Goal: Information Seeking & Learning: Check status

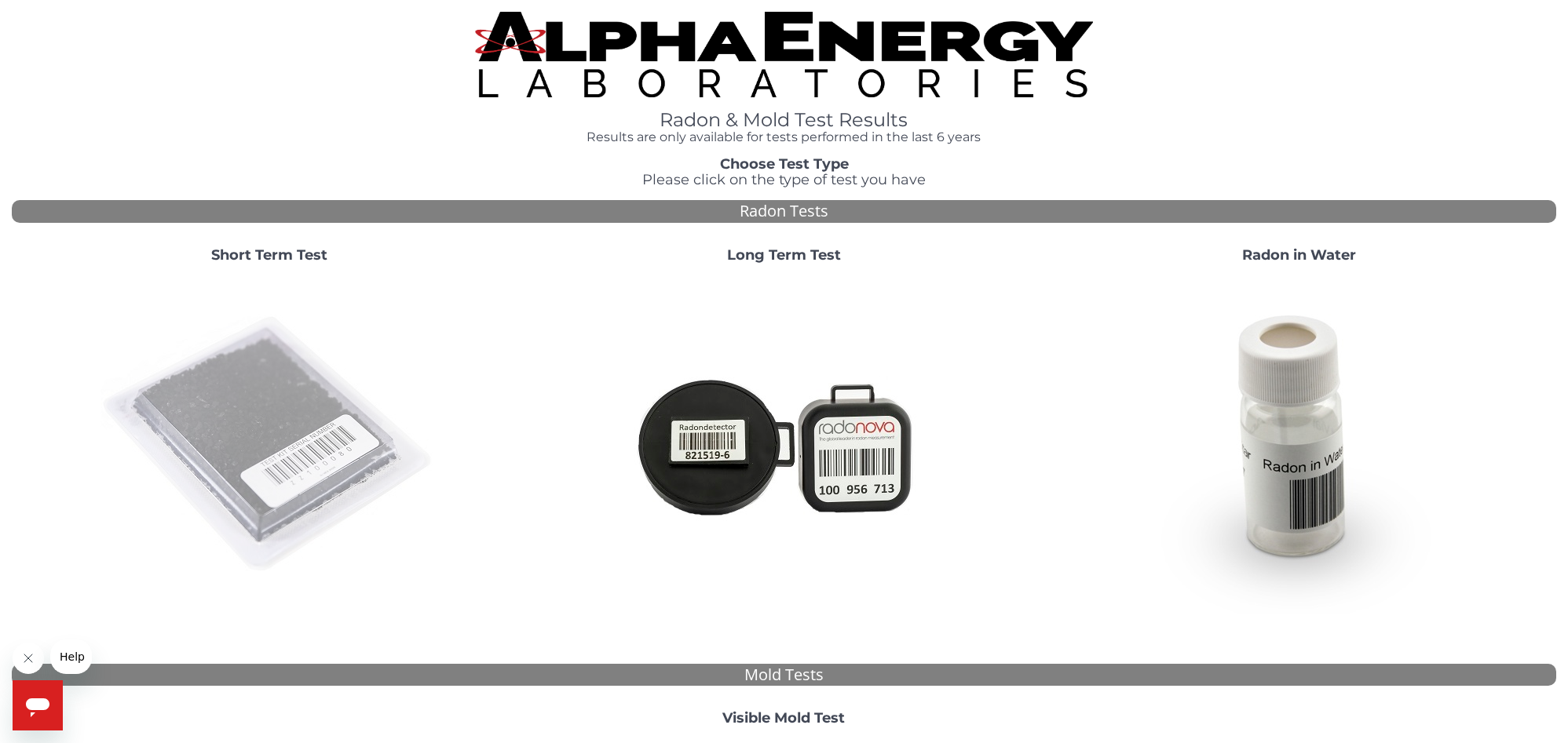
click at [284, 458] on img at bounding box center [270, 445] width 338 height 338
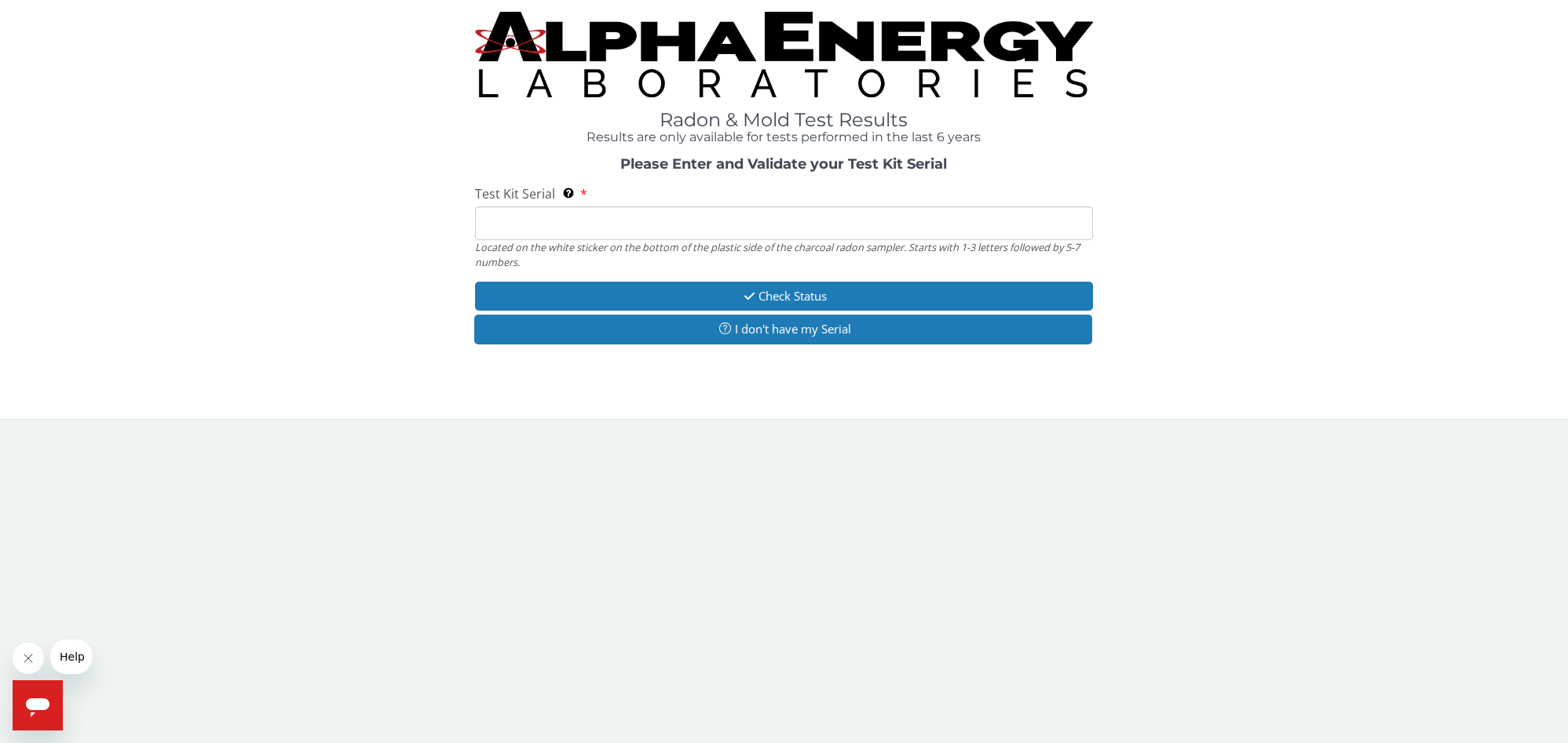
click at [636, 224] on input "Test Kit Serial Located on the white sticker on the bottom of the plastic side …" at bounding box center [784, 224] width 618 height 34
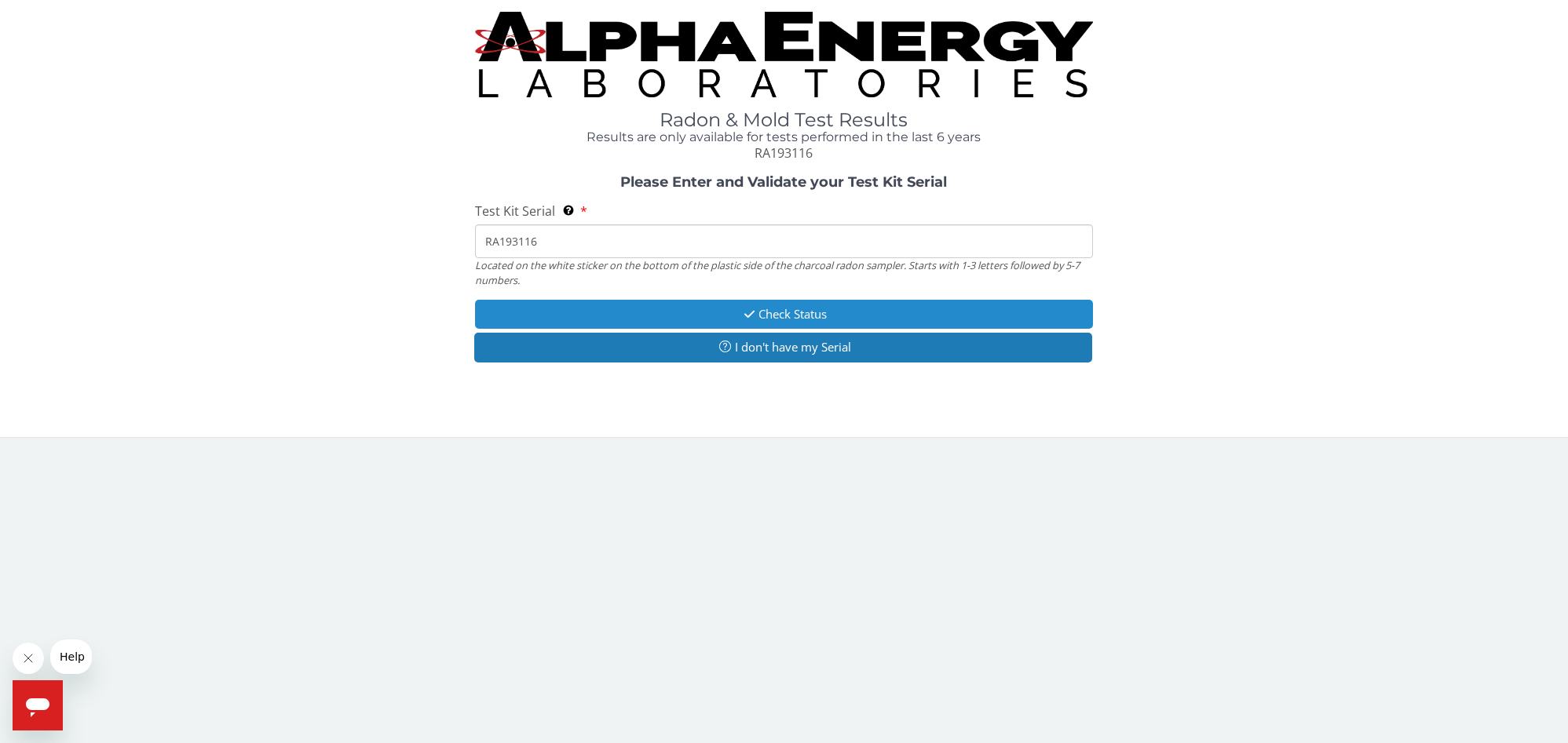
type input "RA193116"
click at [927, 314] on button "Check Status" at bounding box center [784, 314] width 618 height 29
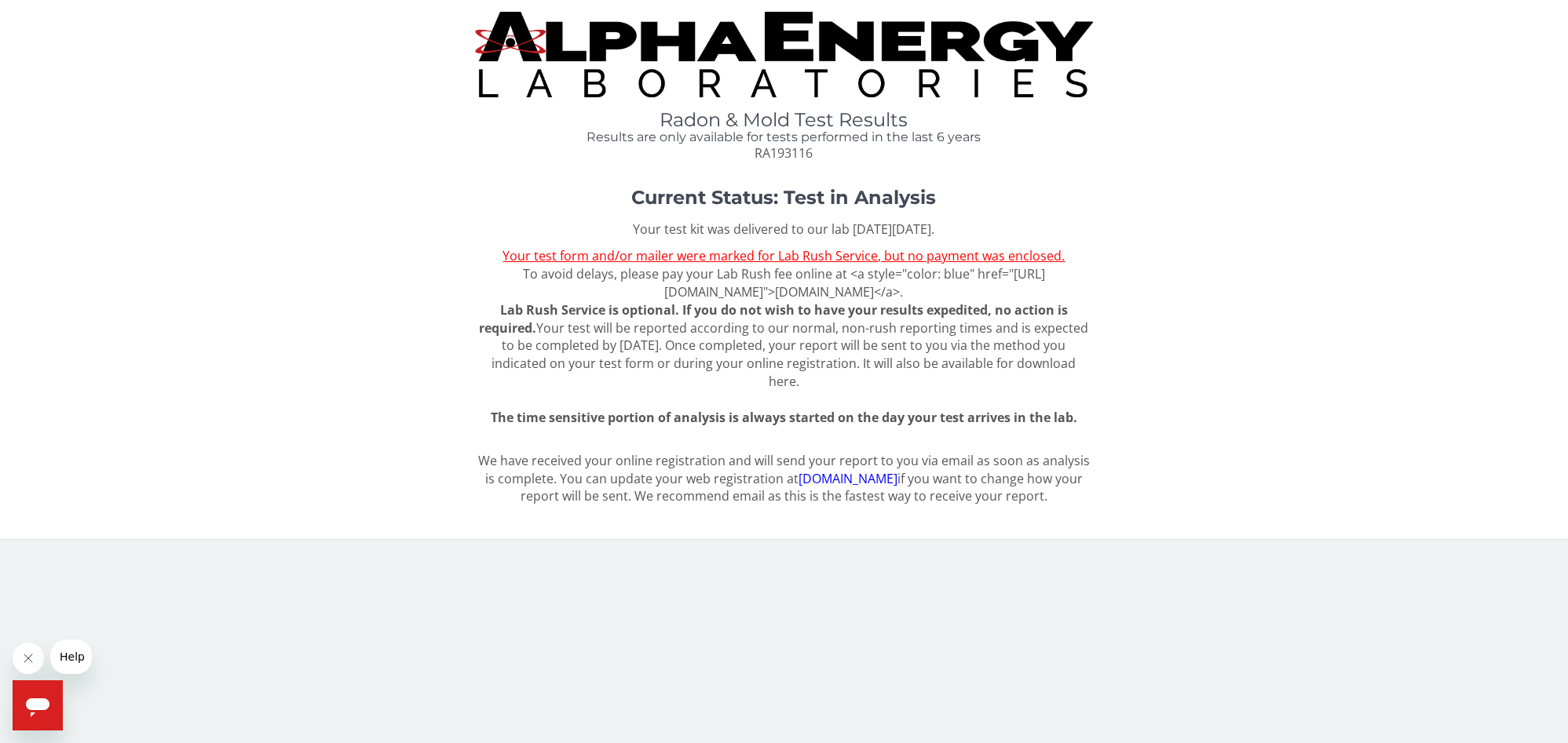
click at [836, 265] on div "Your test kit was delivered to our lab [DATE][DATE]. Your test form and/or mail…" at bounding box center [784, 323] width 618 height 207
click at [897, 277] on span "Your test form and/or mailer were marked for Lab Rush Service, but no payment w…" at bounding box center [784, 319] width 610 height 143
drag, startPoint x: 916, startPoint y: 293, endPoint x: 845, endPoint y: 269, distance: 74.9
click at [845, 269] on span "Your test form and/or mailer were marked for Lab Rush Service, but no payment w…" at bounding box center [784, 319] width 610 height 143
copy span "<a style="color: blue" href="[URL][DOMAIN_NAME]">[DOMAIN_NAME]</a>"
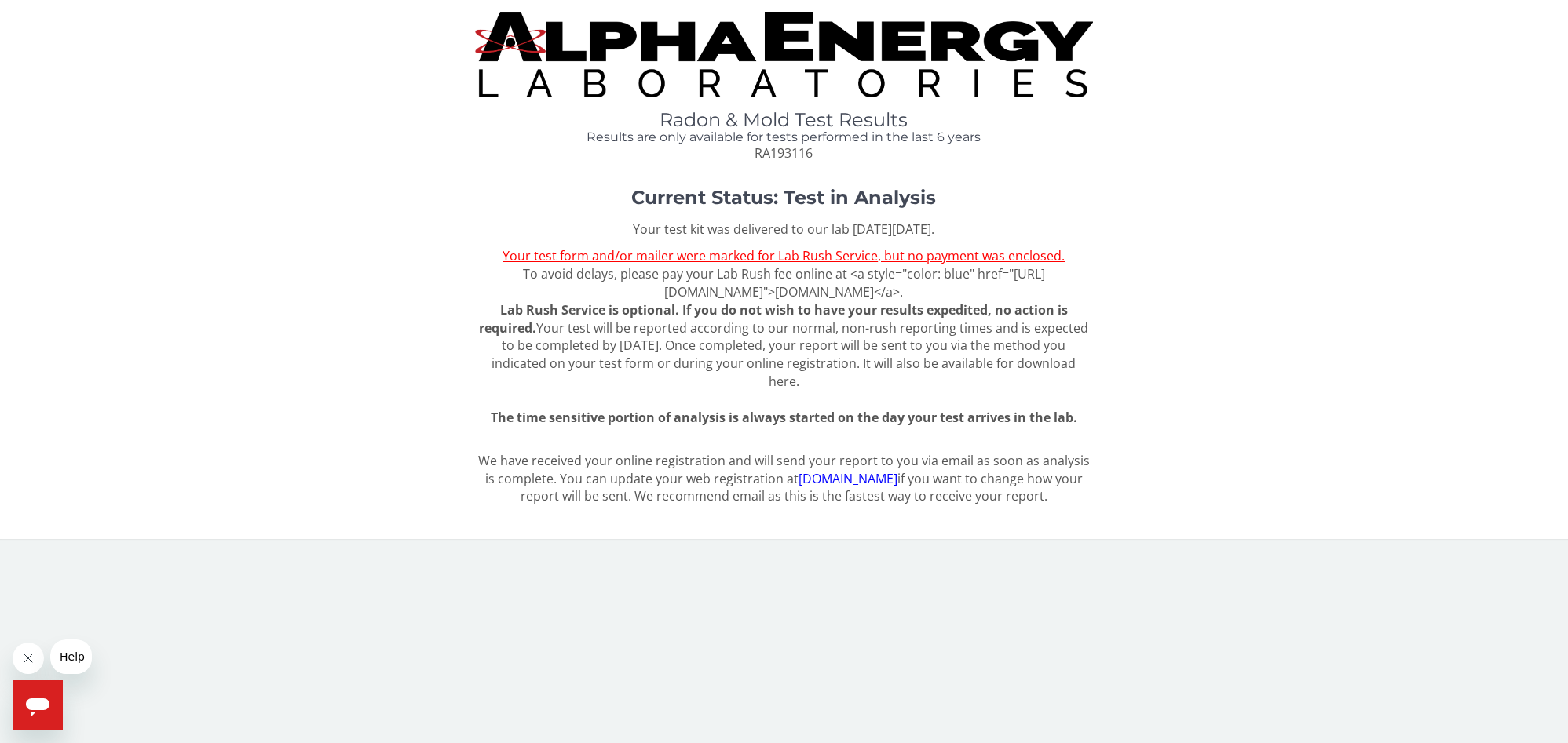
click at [1112, 279] on div "Current Status: Test in Analysis Your test kit was delivered to our lab [DATE][…" at bounding box center [784, 313] width 1545 height 252
click at [1205, 295] on div "Current Status: Test in Analysis Your test kit was delivered to our lab [DATE][…" at bounding box center [784, 313] width 1545 height 252
click at [976, 174] on div "Radon & Mold Test Results Results are only available for tests performed in the…" at bounding box center [784, 264] width 1545 height 503
click at [1208, 89] on div "Radon & Mold Test Results Results are only available for tests performed in the…" at bounding box center [784, 87] width 1545 height 150
